Goal: Task Accomplishment & Management: Manage account settings

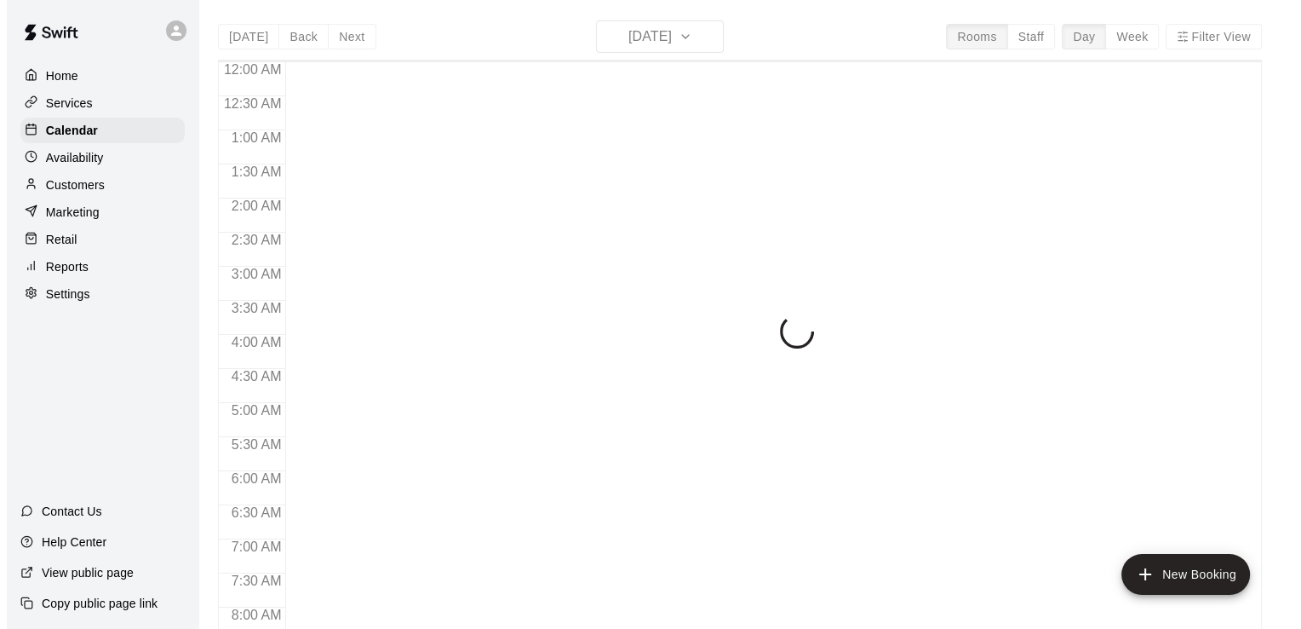
scroll to position [466, 0]
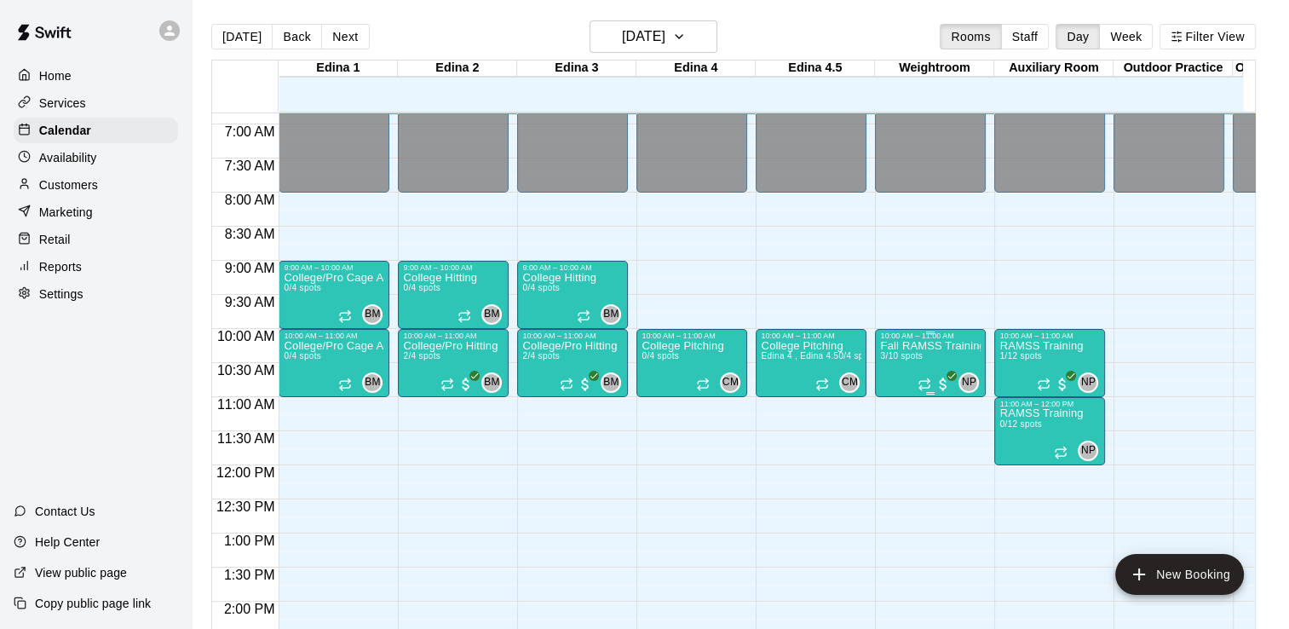
click at [913, 346] on p "Fall RAMSS Training" at bounding box center [930, 346] width 101 height 0
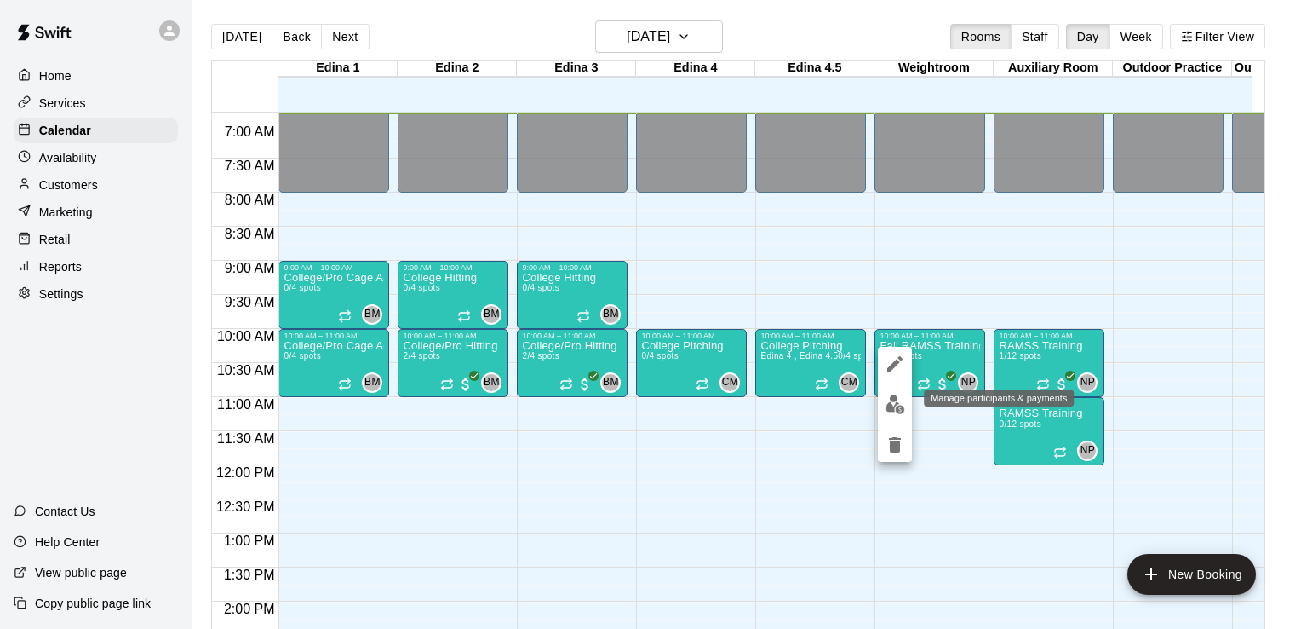
click at [893, 400] on img "edit" at bounding box center [896, 404] width 20 height 20
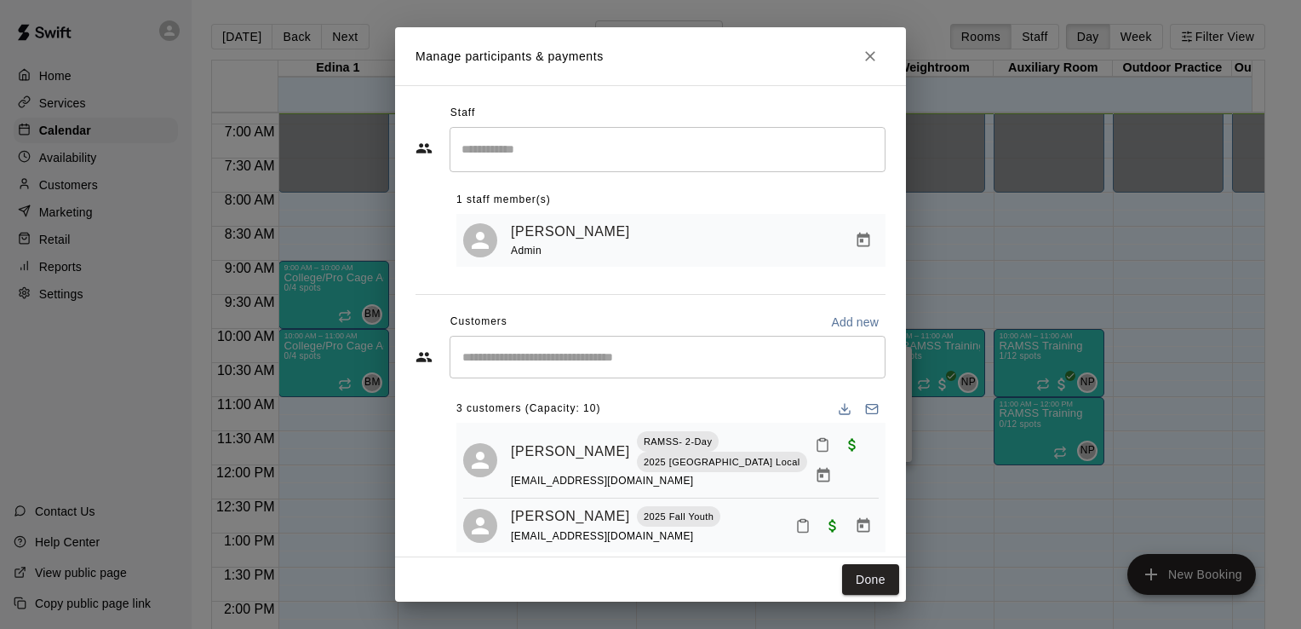
click at [634, 163] on input "Search staff" at bounding box center [667, 150] width 421 height 30
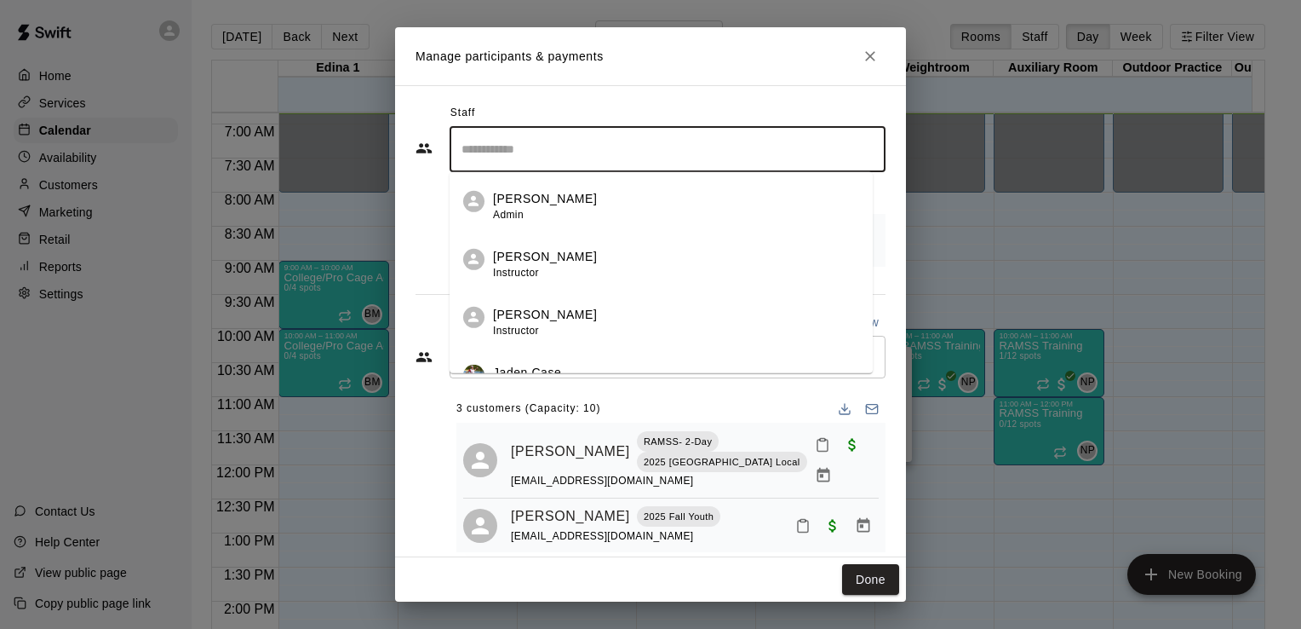
click at [882, 274] on div "Staff ​ [PERSON_NAME] [PERSON_NAME] Instructor [PERSON_NAME] Instructor Jaden C…" at bounding box center [650, 321] width 511 height 472
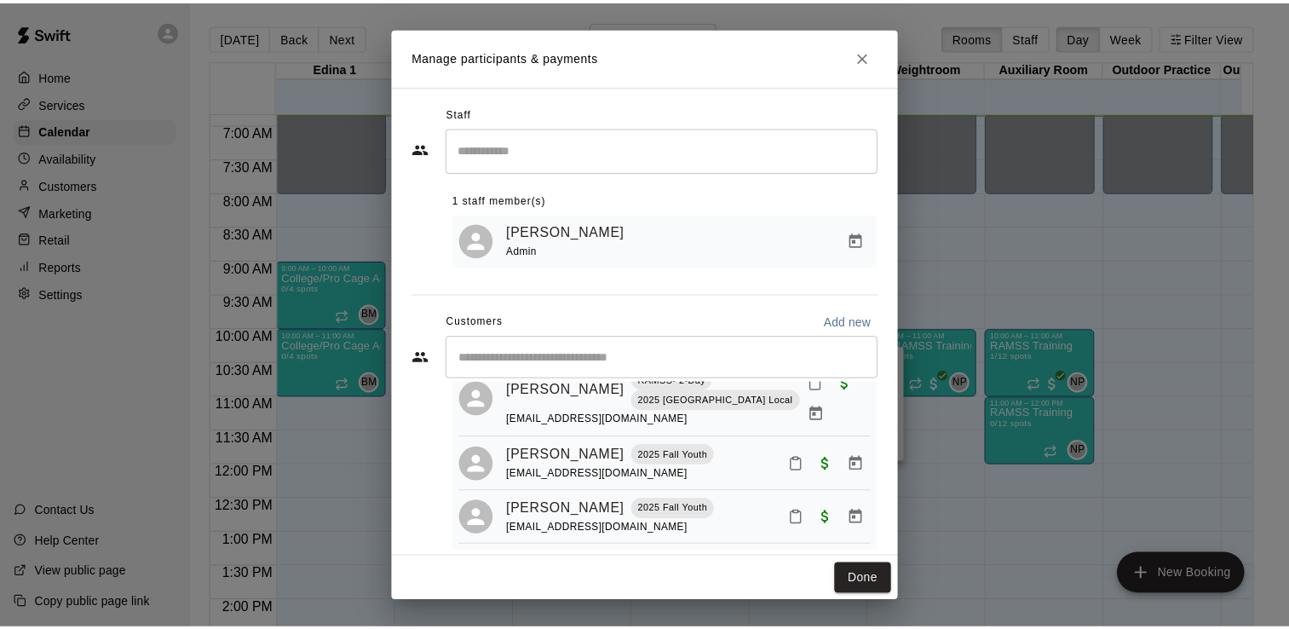
scroll to position [0, 0]
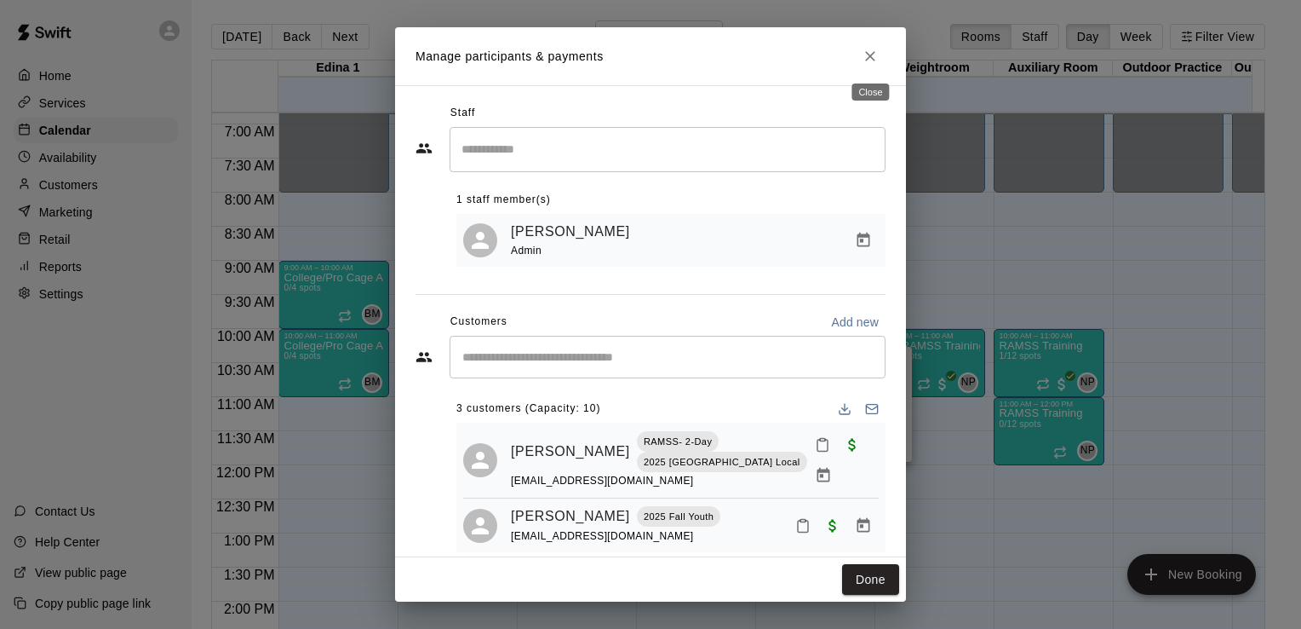
click at [872, 53] on icon "Close" at bounding box center [870, 56] width 10 height 10
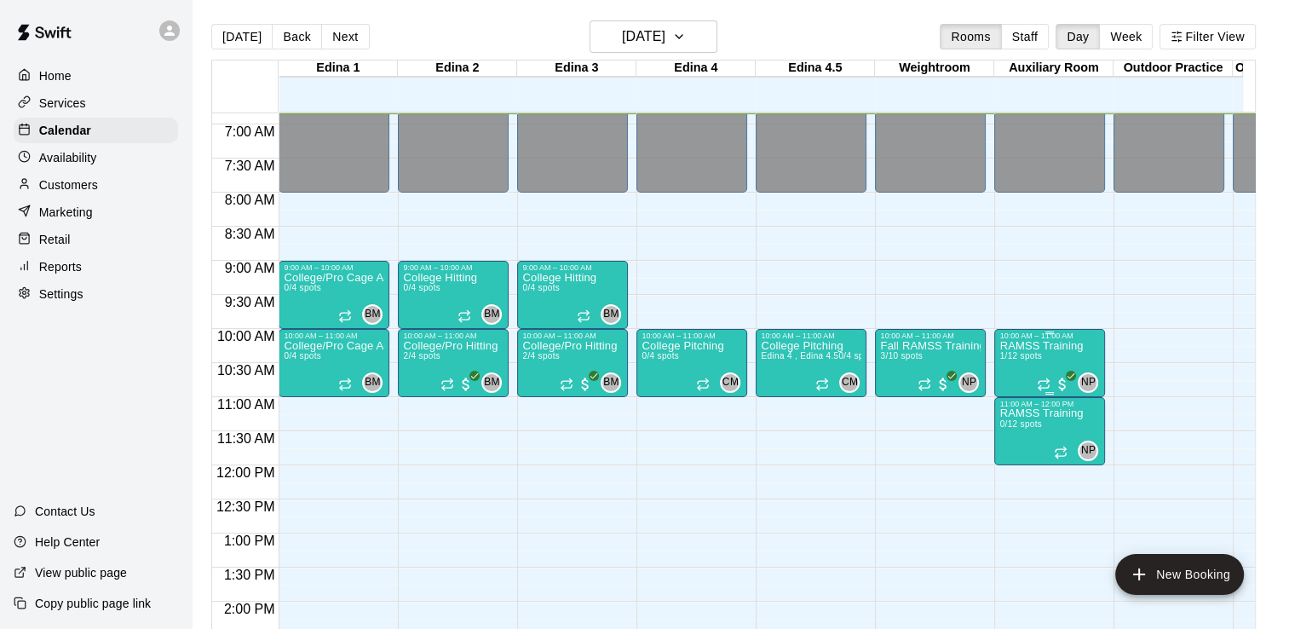
click at [1031, 346] on p "RAMSS Training" at bounding box center [1040, 346] width 83 height 0
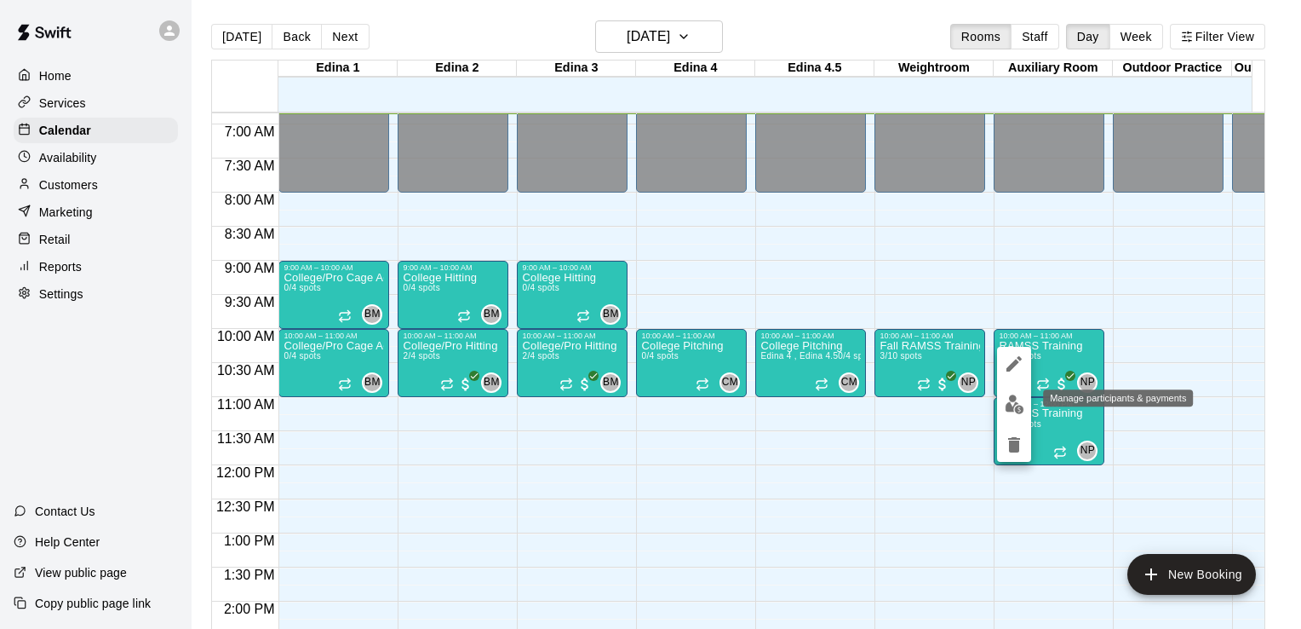
click at [1012, 402] on img "edit" at bounding box center [1015, 404] width 20 height 20
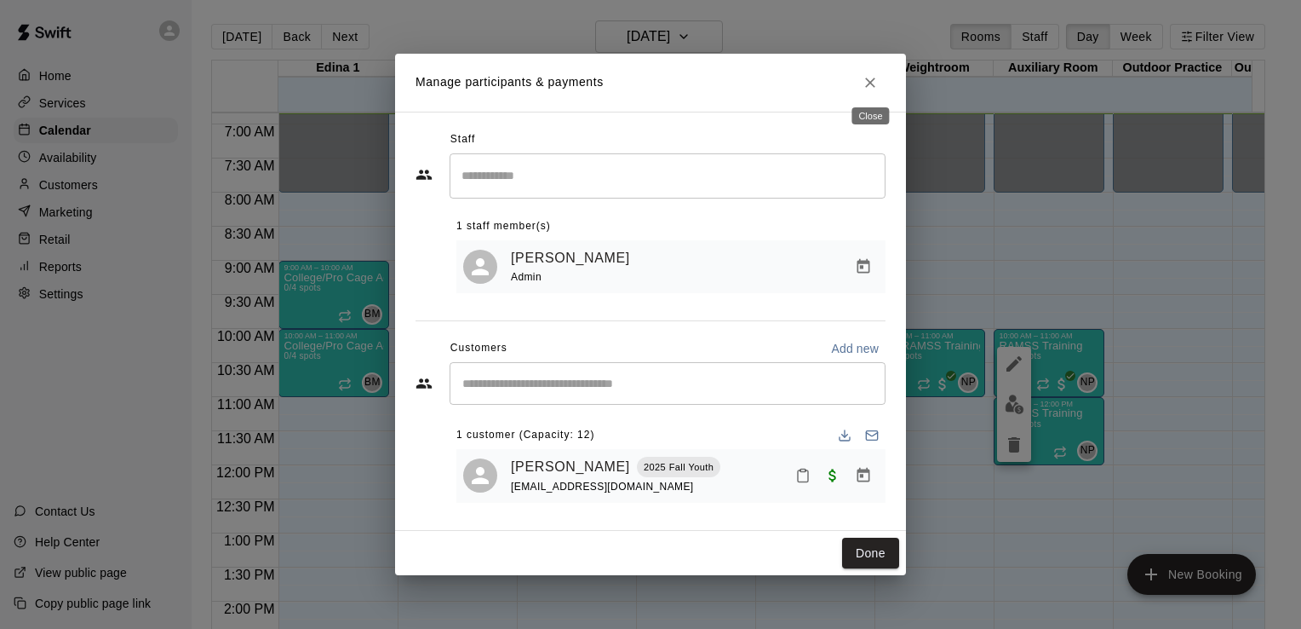
click at [870, 82] on icon "Close" at bounding box center [870, 82] width 17 height 17
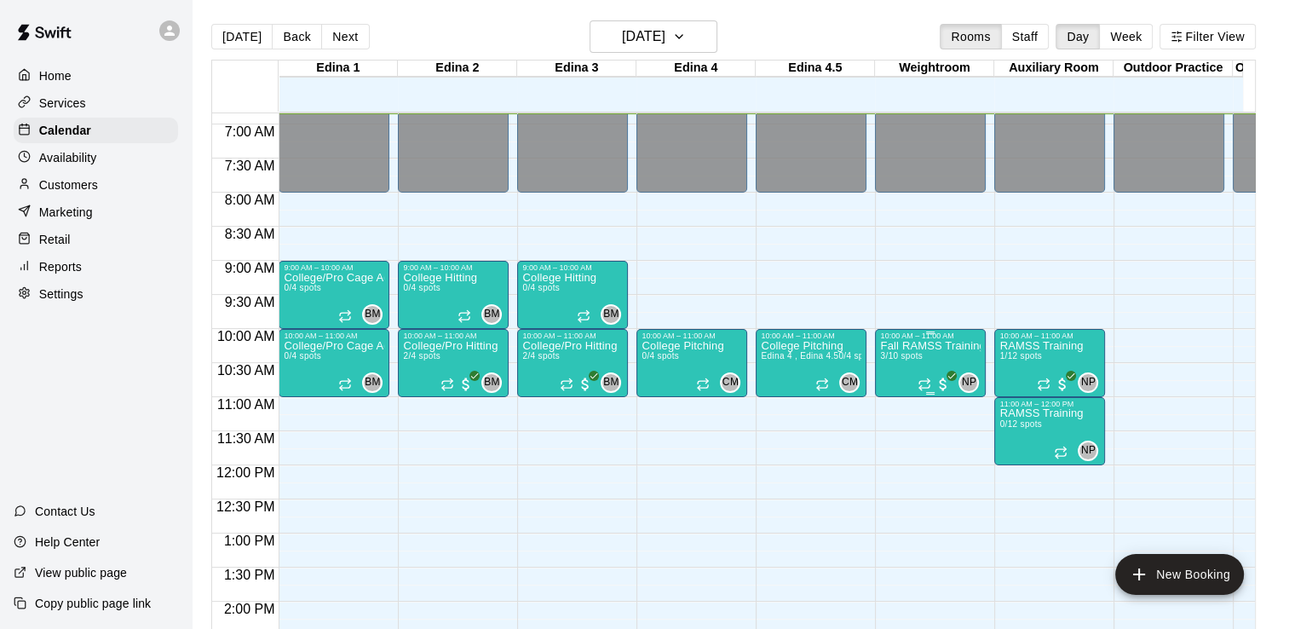
click at [901, 346] on p "Fall RAMSS Training" at bounding box center [930, 346] width 101 height 0
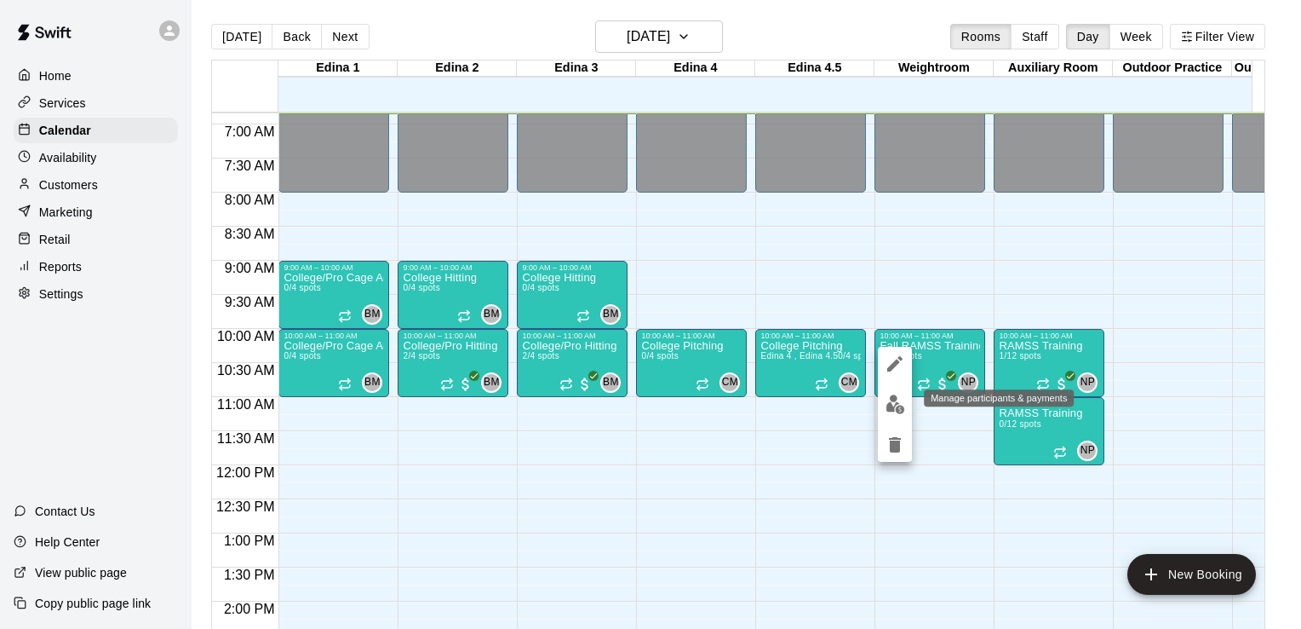
click at [896, 408] on img "edit" at bounding box center [896, 404] width 20 height 20
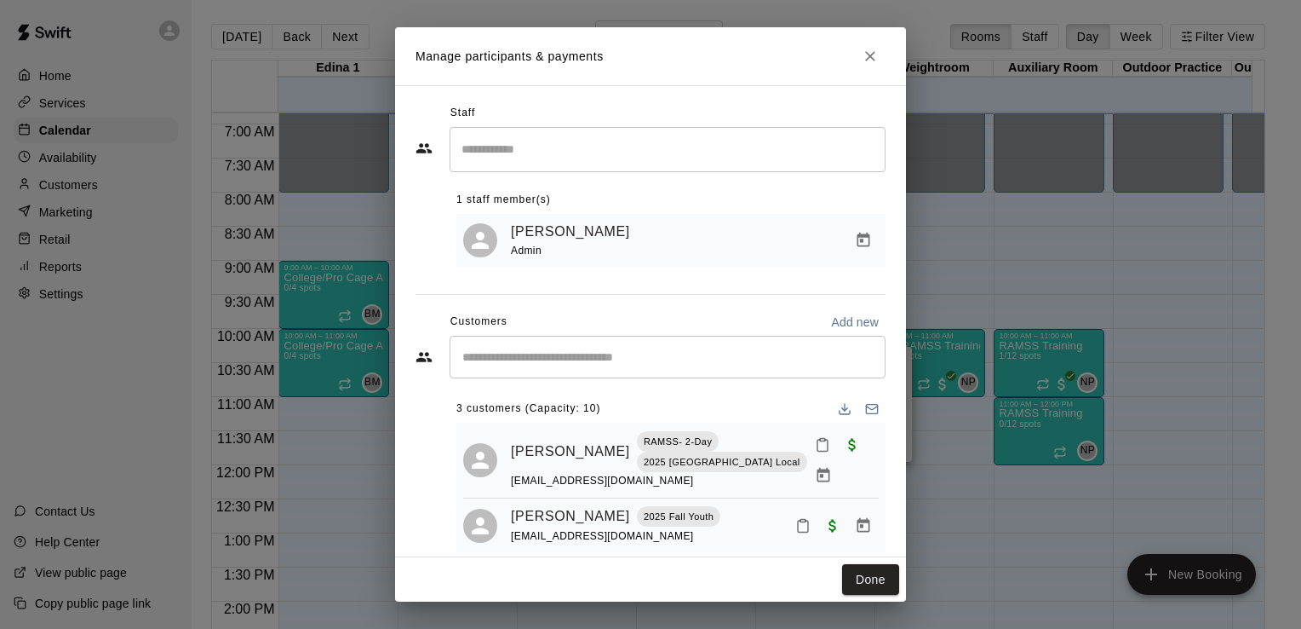
click at [567, 358] on input "Start typing to search customers..." at bounding box center [667, 356] width 421 height 17
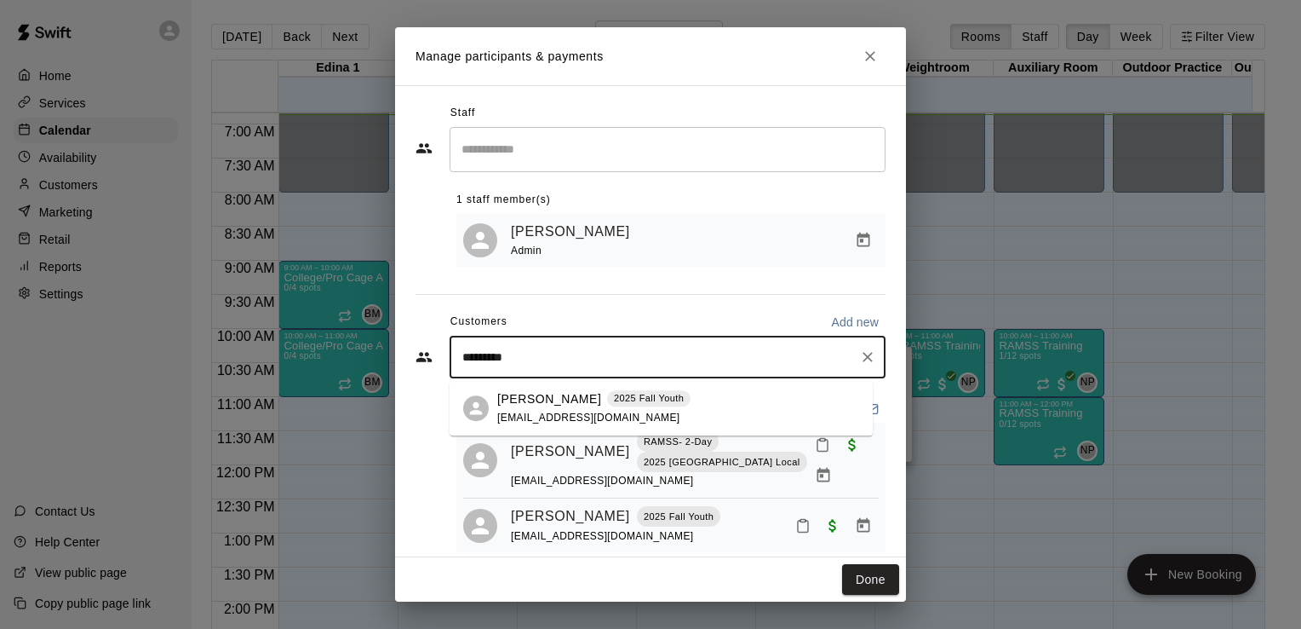
type input "**********"
click at [527, 400] on p "[PERSON_NAME]" at bounding box center [549, 399] width 104 height 18
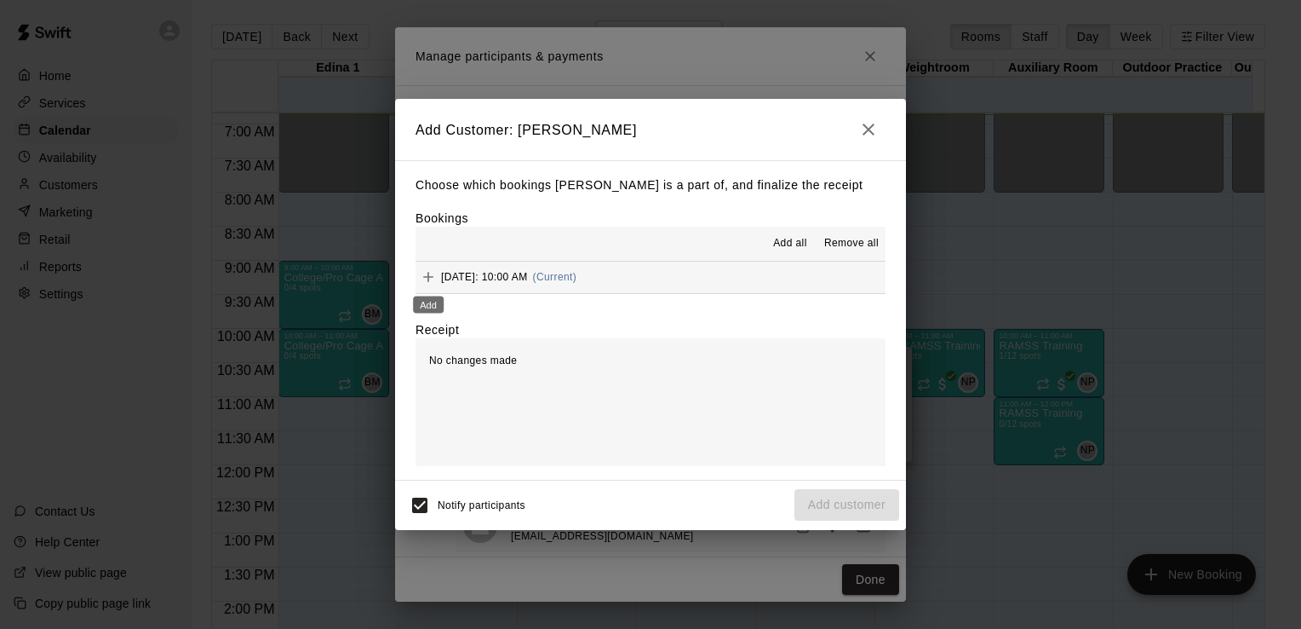
click at [426, 271] on icon "Add" at bounding box center [428, 276] width 17 height 17
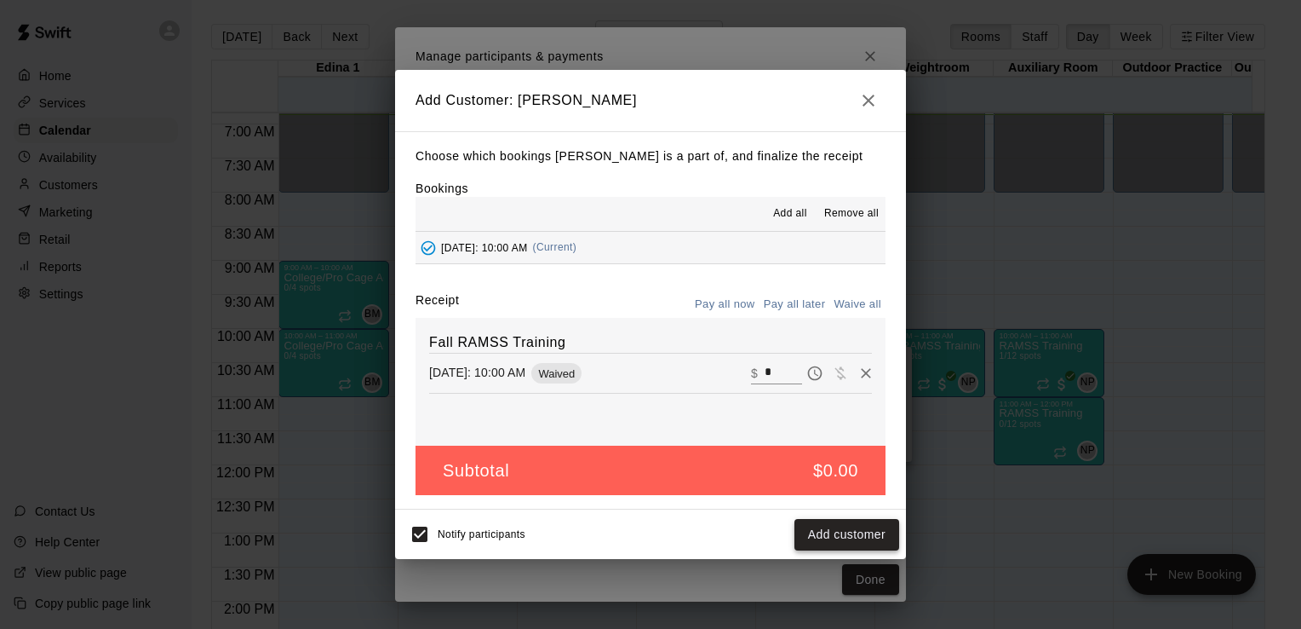
click at [852, 539] on button "Add customer" at bounding box center [847, 535] width 105 height 32
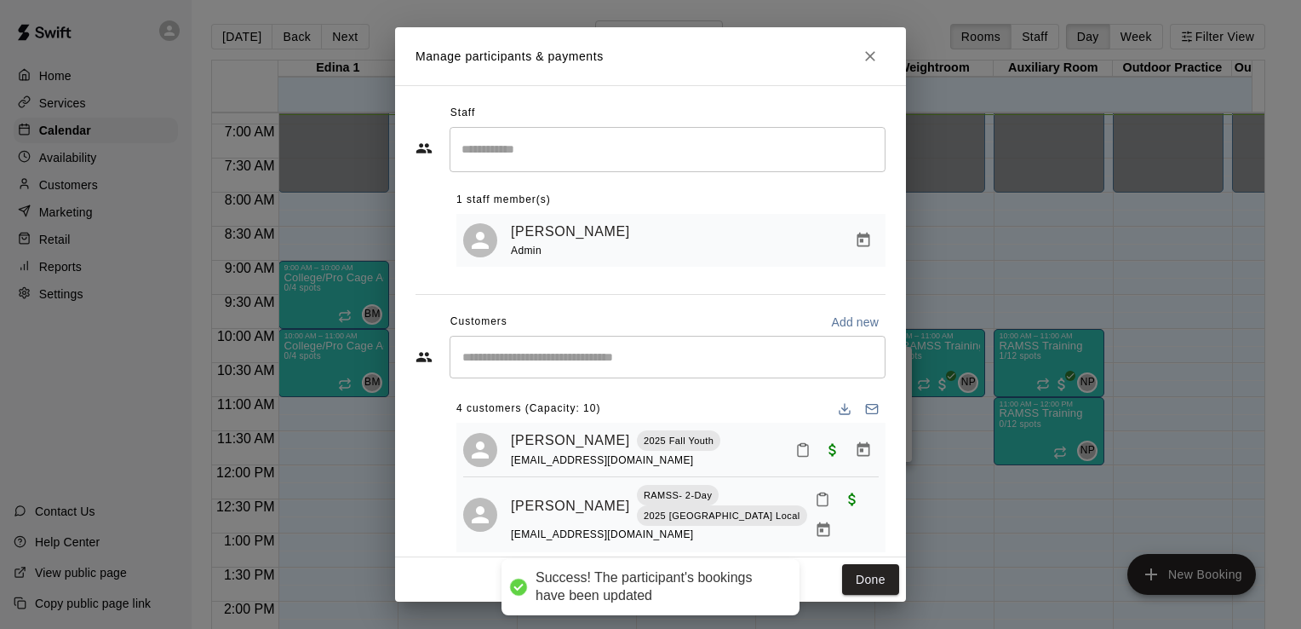
click at [634, 356] on input "Start typing to search customers..." at bounding box center [667, 356] width 421 height 17
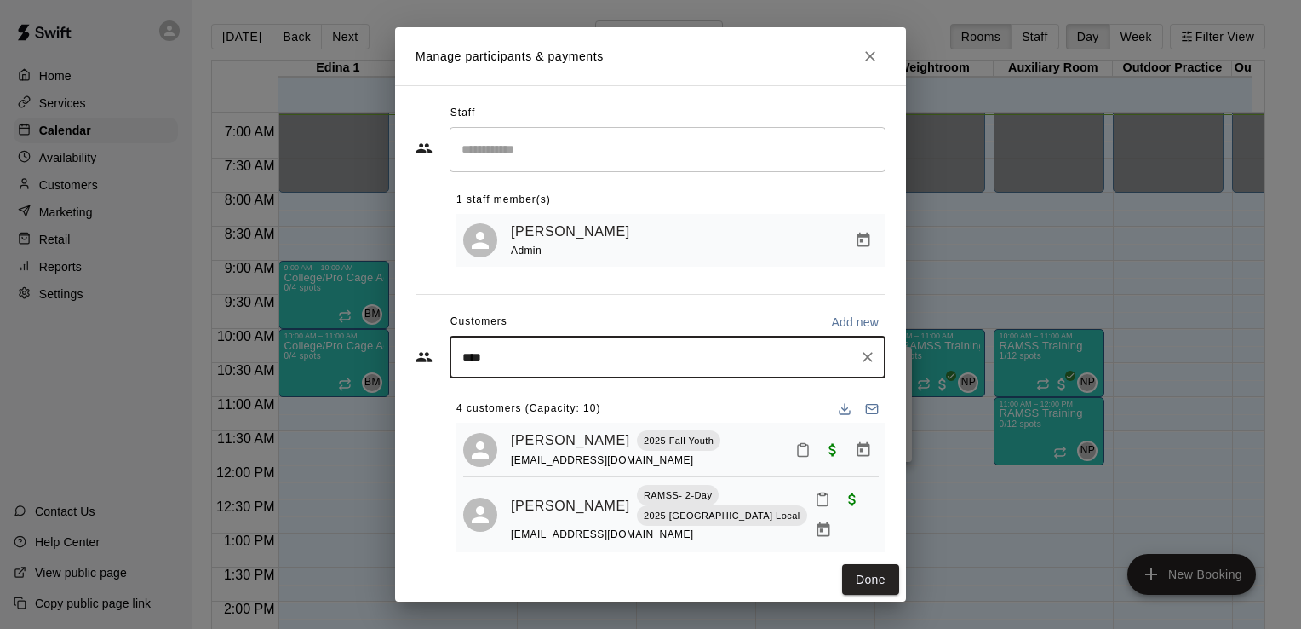
type input "*****"
click at [545, 414] on span "[EMAIL_ADDRESS][DOMAIN_NAME]" at bounding box center [588, 417] width 183 height 12
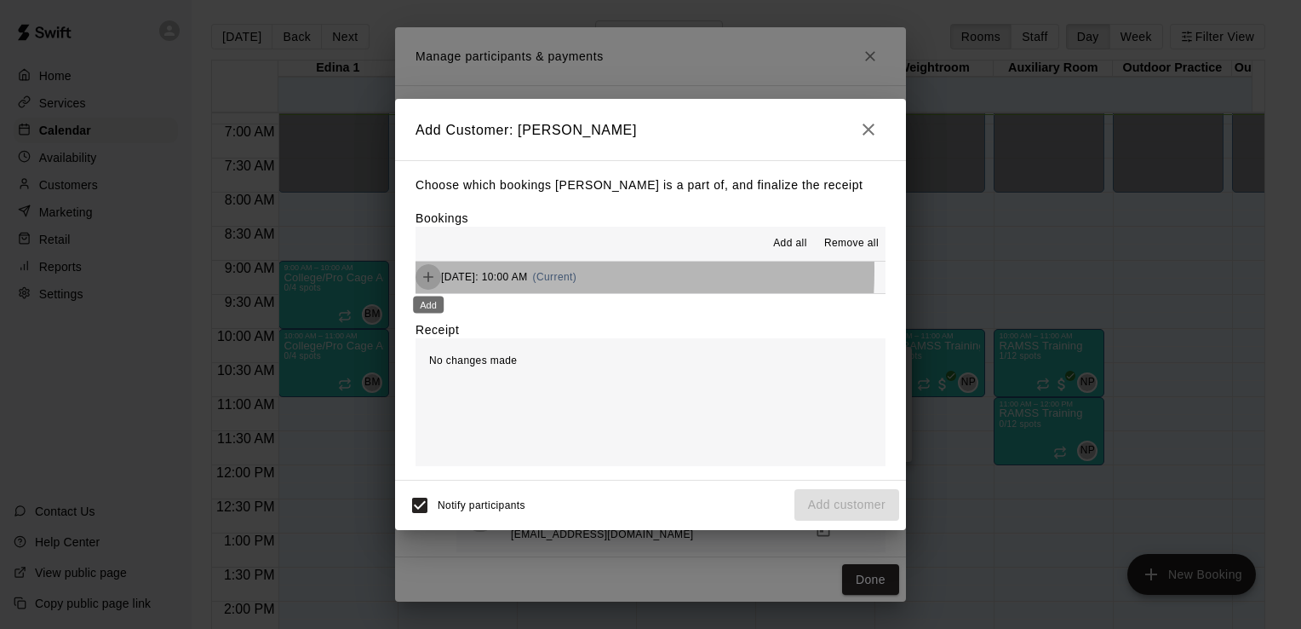
click at [425, 271] on icon "Add" at bounding box center [428, 276] width 17 height 17
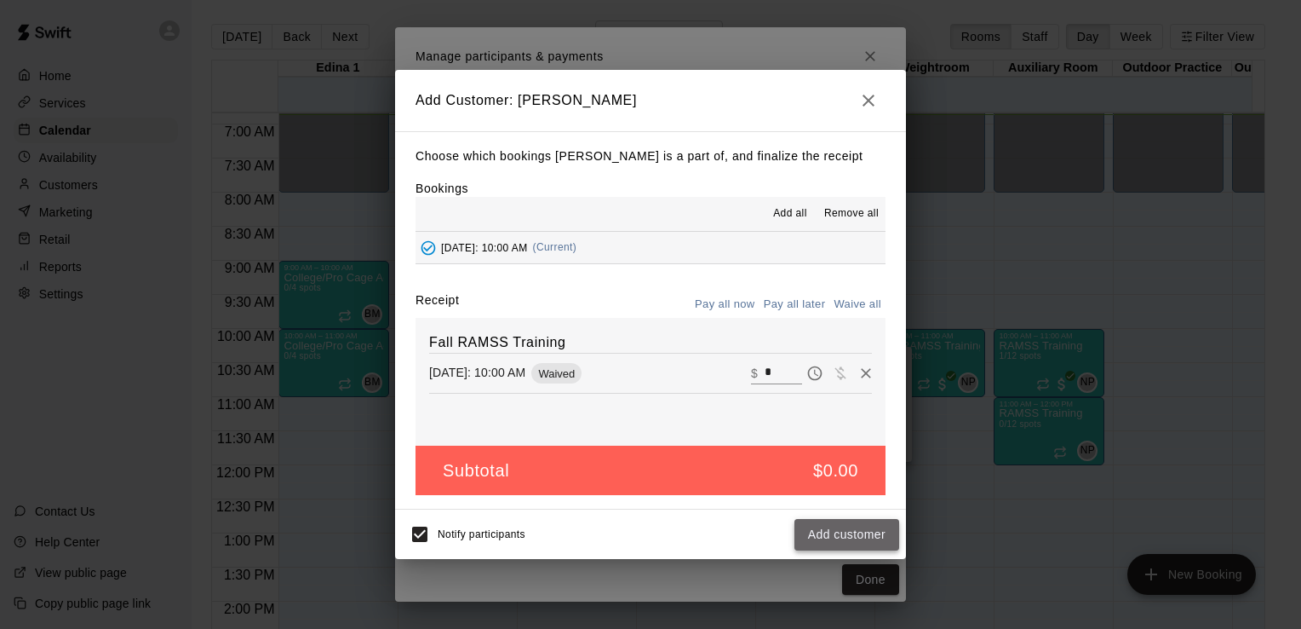
click at [845, 540] on button "Add customer" at bounding box center [847, 535] width 105 height 32
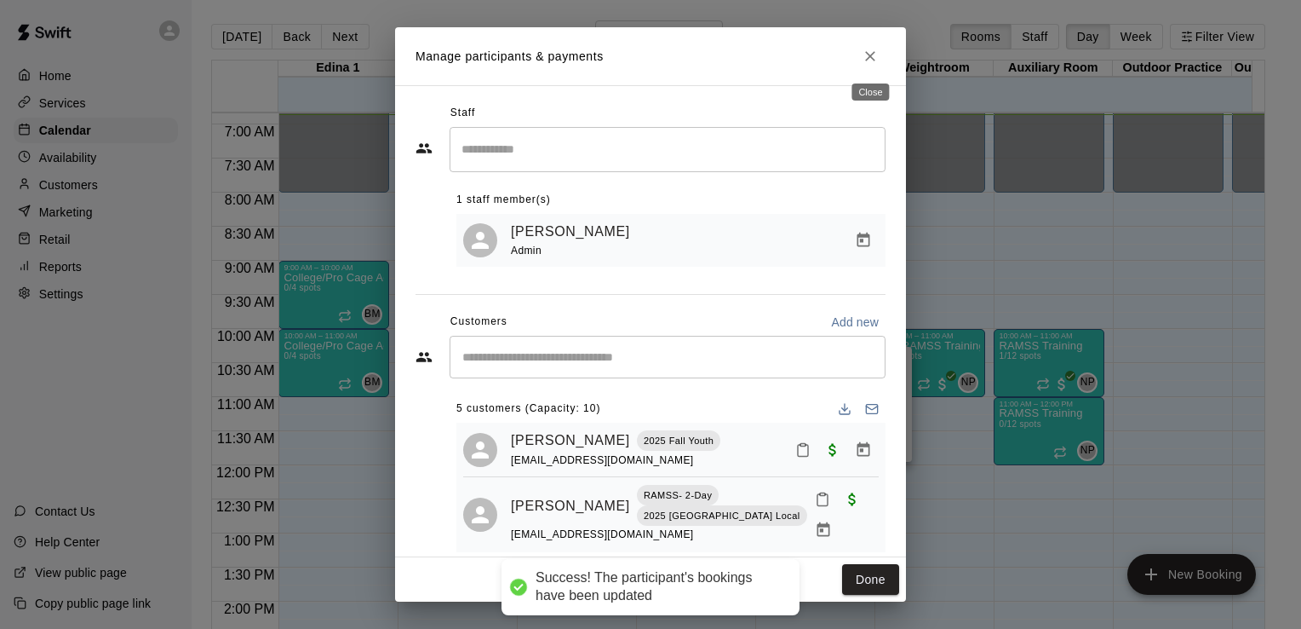
click at [870, 59] on icon "Close" at bounding box center [870, 56] width 17 height 17
